Goal: Entertainment & Leisure: Consume media (video, audio)

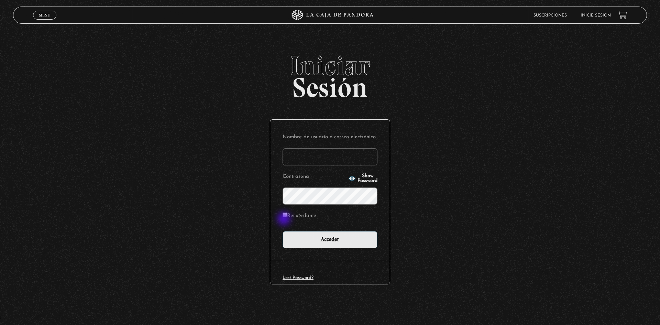
type input "[EMAIL_ADDRESS][DOMAIN_NAME]"
click at [284, 216] on input "Recuérdame" at bounding box center [285, 214] width 4 height 4
checkbox input "true"
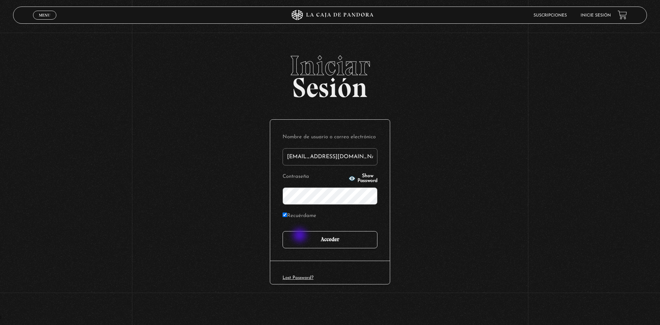
click at [300, 236] on input "Acceder" at bounding box center [330, 239] width 95 height 17
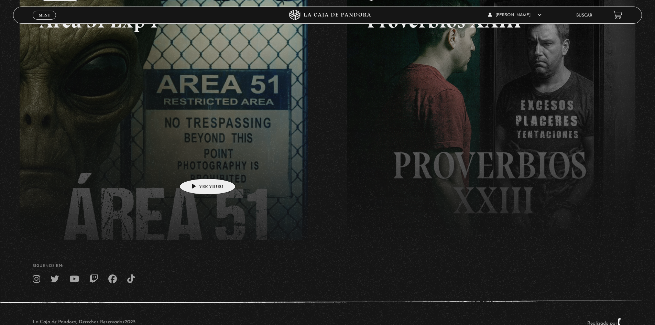
click at [197, 168] on link at bounding box center [347, 142] width 655 height 325
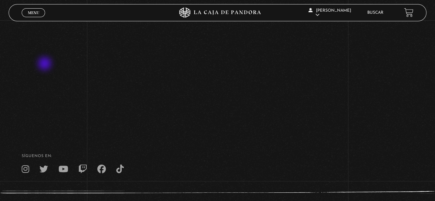
scroll to position [66, 0]
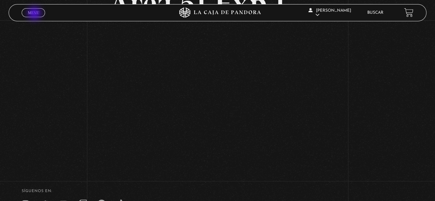
click at [35, 14] on span "Menu" at bounding box center [33, 13] width 11 height 4
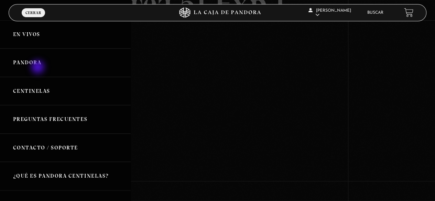
click at [39, 68] on link "Pandora" at bounding box center [65, 62] width 131 height 29
click at [34, 63] on link "Pandora" at bounding box center [65, 62] width 131 height 29
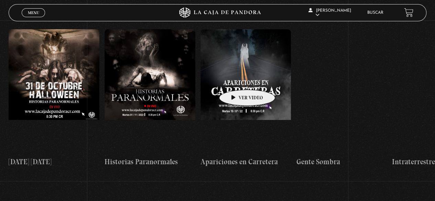
scroll to position [722, 0]
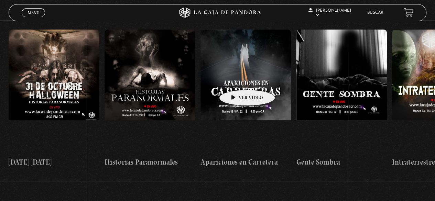
click at [235, 78] on figure at bounding box center [245, 92] width 91 height 124
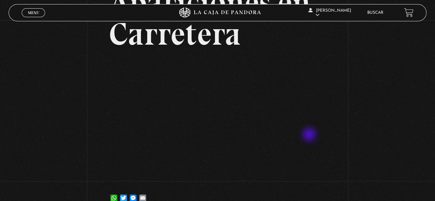
scroll to position [67, 0]
